Goal: Transaction & Acquisition: Purchase product/service

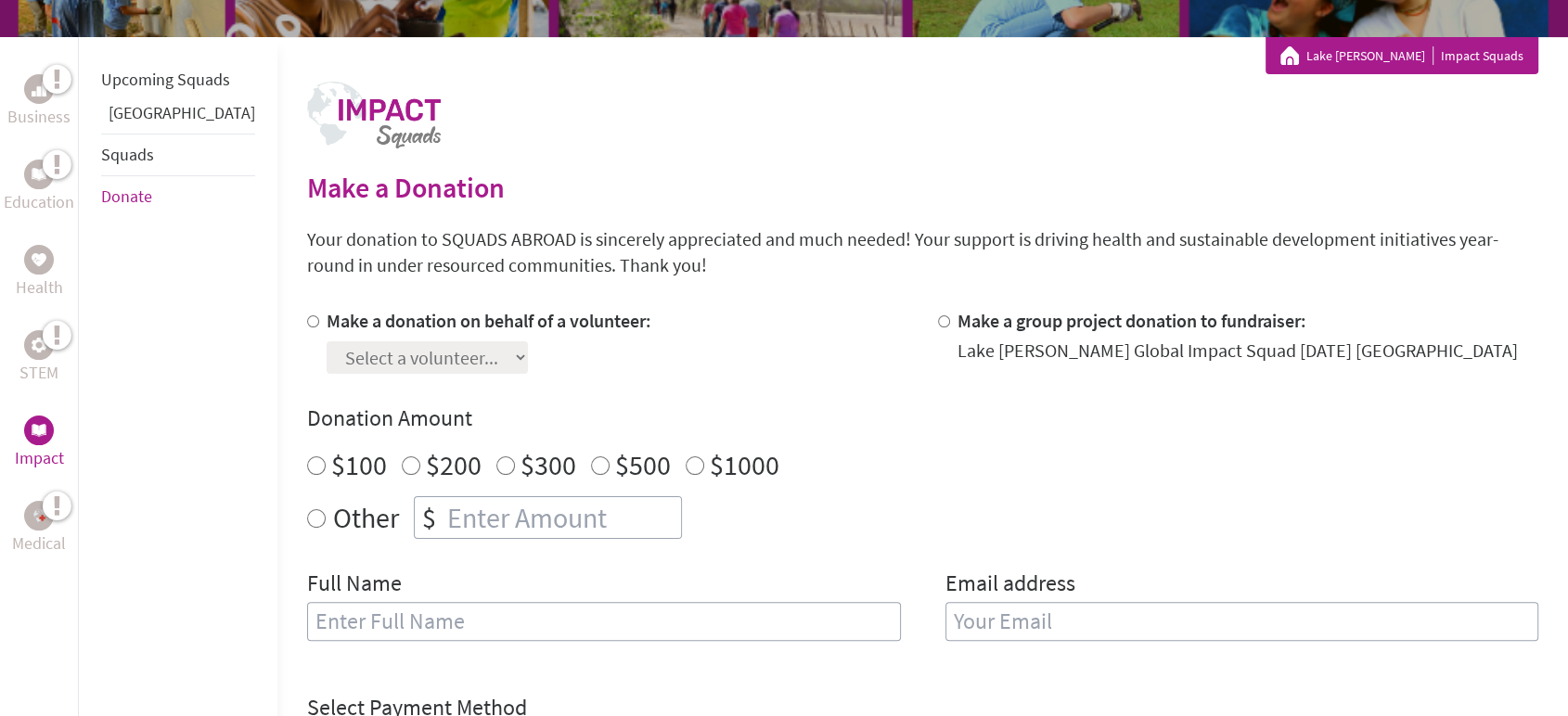
click at [346, 321] on label "Make a donation on behalf of a volunteer:" at bounding box center [488, 320] width 324 height 23
click at [319, 321] on input "Make a donation on behalf of a volunteer:" at bounding box center [313, 321] width 12 height 12
radio input "true"
click at [381, 357] on select "Select a volunteer... [PERSON_NAME] [PERSON_NAME]" at bounding box center [426, 358] width 202 height 33
click at [809, 383] on div "Make a donation on behalf of a volunteer: Select a volunteer... [PERSON_NAME] […" at bounding box center [922, 485] width 1231 height 355
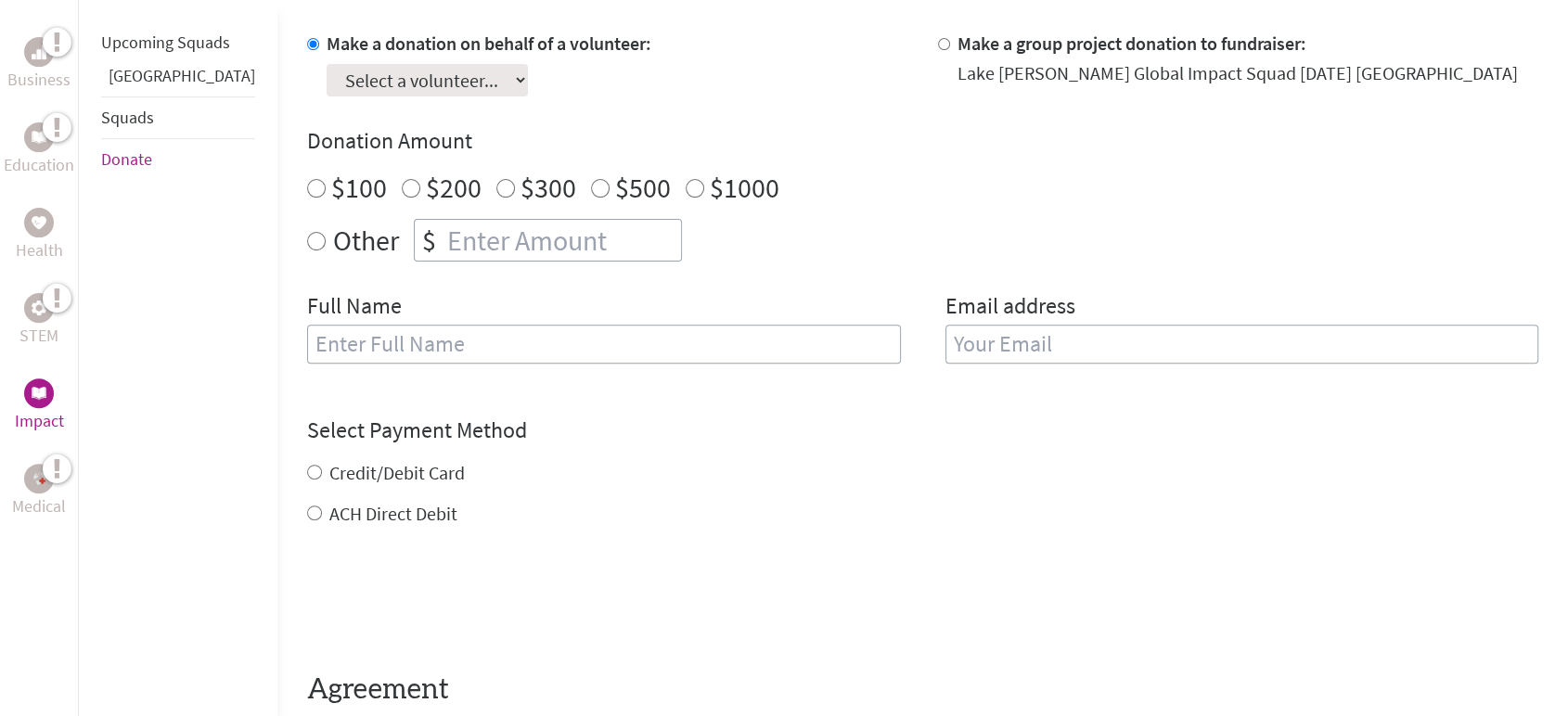
scroll to position [412, 0]
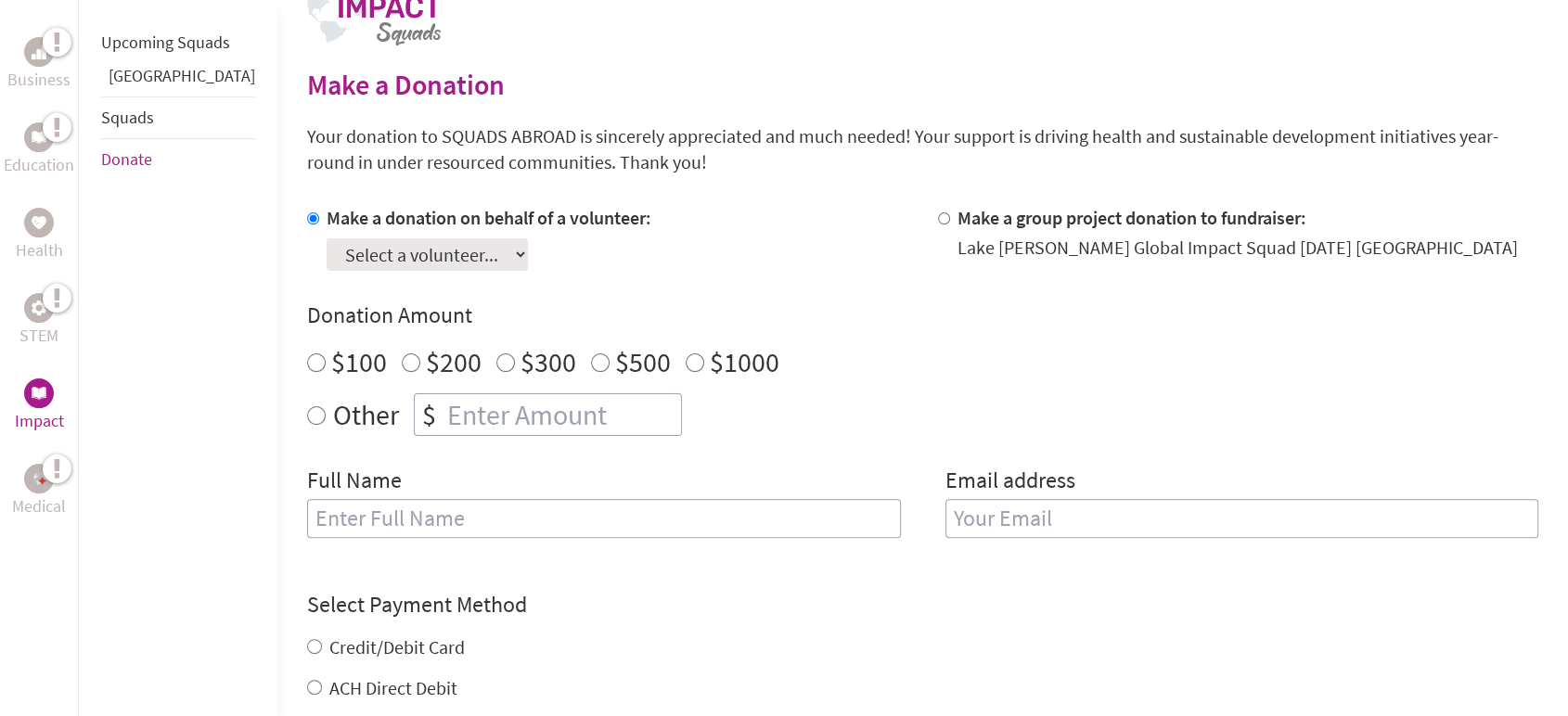
click at [964, 227] on label "Make a group project donation to fundraiser:" at bounding box center [1131, 217] width 348 height 23
click at [949, 225] on input "Make a group project donation to fundraiser:" at bounding box center [944, 218] width 12 height 12
radio input "true"
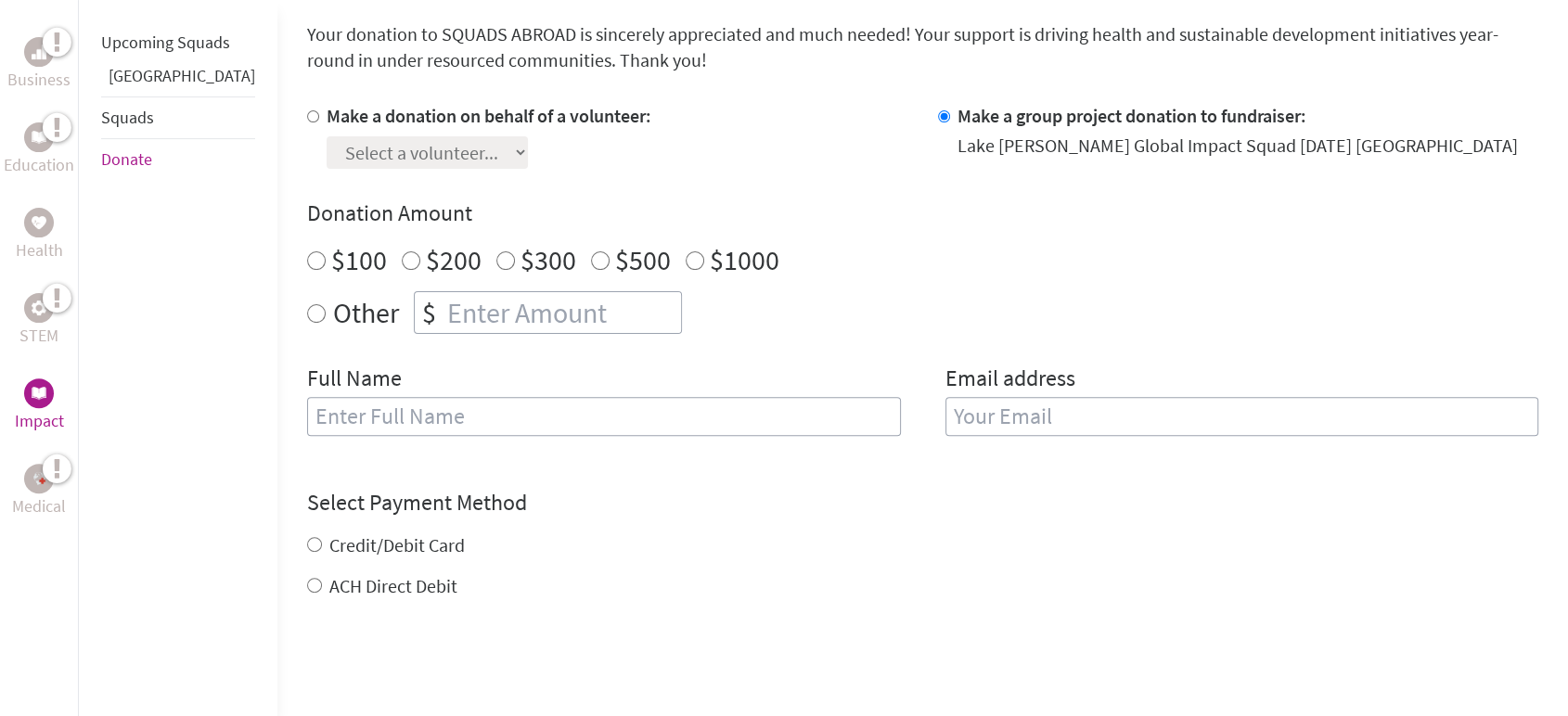
scroll to position [515, 0]
click at [375, 534] on label "Credit/Debit Card" at bounding box center [397, 544] width 135 height 23
click at [322, 537] on input "Credit/Debit Card" at bounding box center [314, 543] width 14 height 14
radio input "true"
click at [365, 585] on label "ACH Direct Debit" at bounding box center [393, 585] width 128 height 23
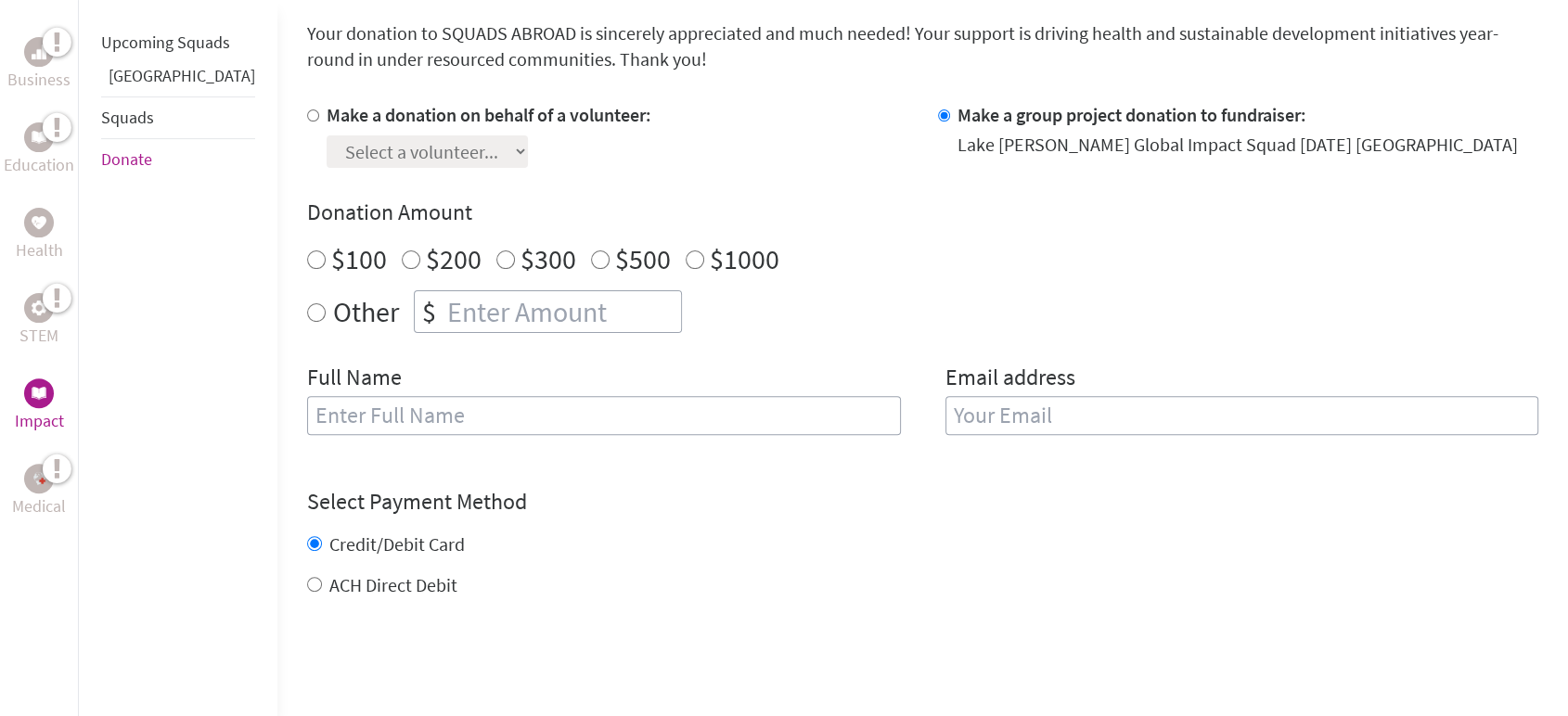
click at [322, 585] on input "ACH Direct Debit" at bounding box center [314, 584] width 14 height 14
radio input "true"
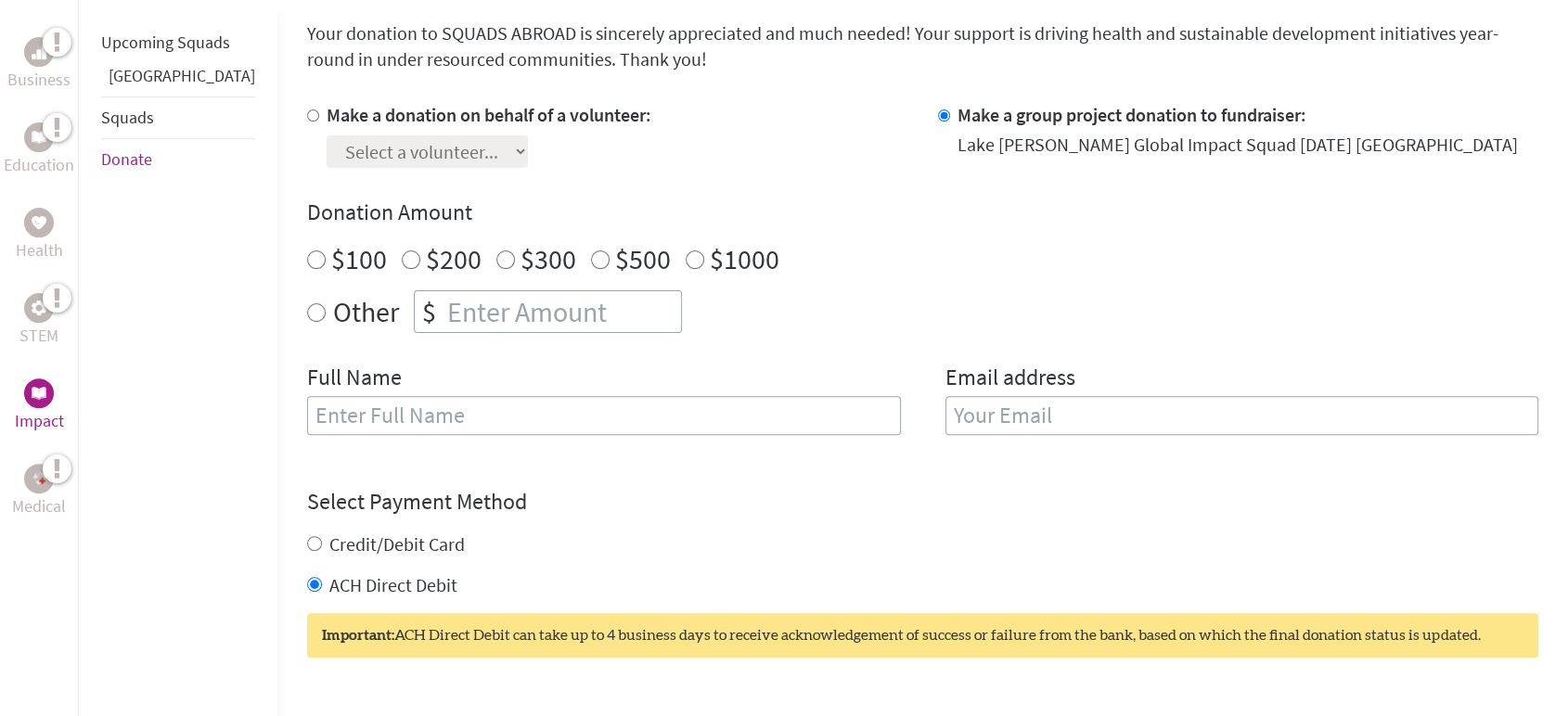
click at [371, 539] on label "Credit/Debit Card" at bounding box center [397, 544] width 135 height 23
click at [322, 539] on input "Credit/Debit Card" at bounding box center [314, 543] width 14 height 14
radio input "true"
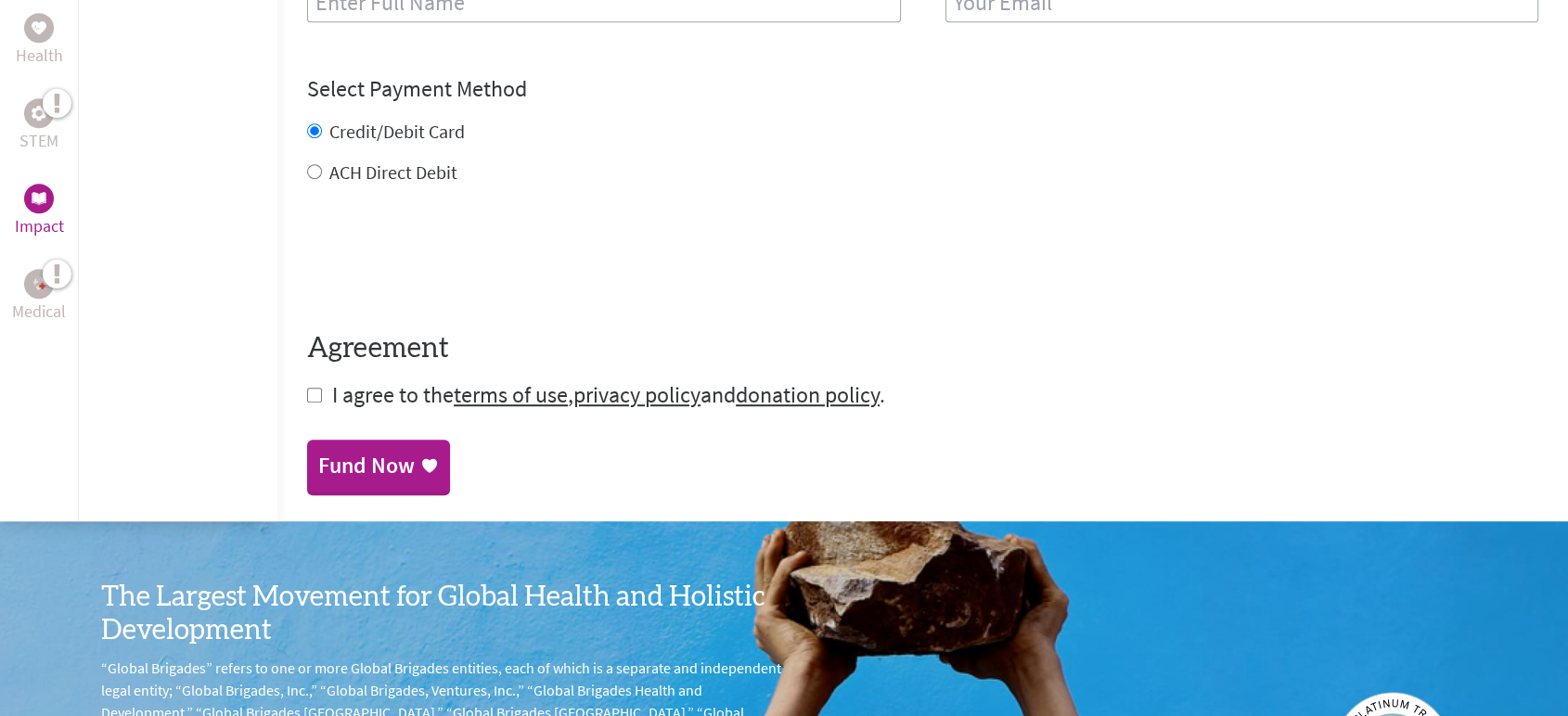
scroll to position [824, 0]
